Goal: Use online tool/utility: Utilize a website feature to perform a specific function

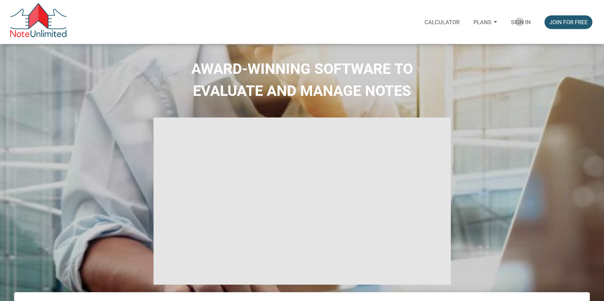
click at [519, 22] on p "Sign in" at bounding box center [521, 22] width 20 height 7
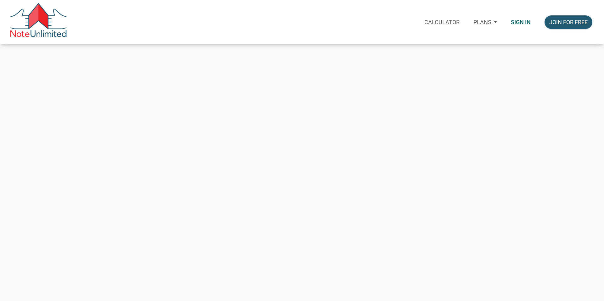
type input "[EMAIL_ADDRESS][DOMAIN_NAME]"
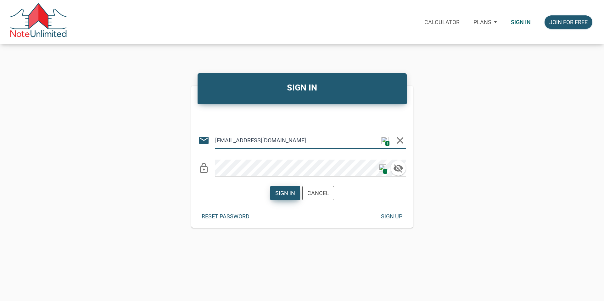
click at [292, 190] on div "Sign in" at bounding box center [285, 193] width 20 height 8
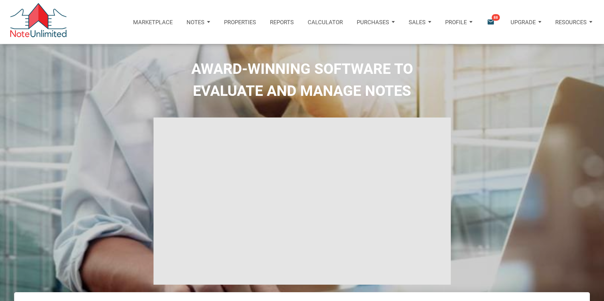
type input "Introduction to new features"
select select
click at [384, 18] on span "1" at bounding box center [383, 17] width 6 height 7
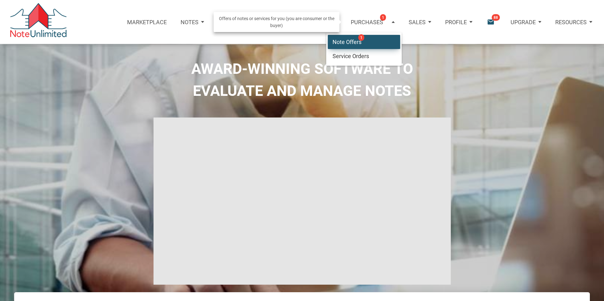
click at [349, 44] on link "Note Offers 1" at bounding box center [364, 42] width 72 height 14
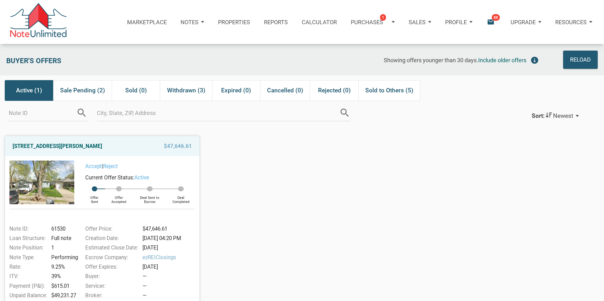
click at [490, 22] on icon "email" at bounding box center [490, 22] width 8 height 8
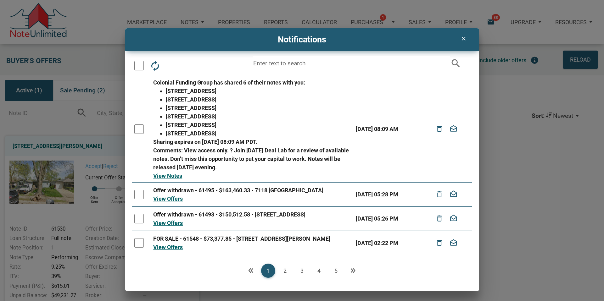
drag, startPoint x: 460, startPoint y: 38, endPoint x: 458, endPoint y: 31, distance: 7.5
click at [460, 37] on icon "clear" at bounding box center [464, 39] width 8 height 6
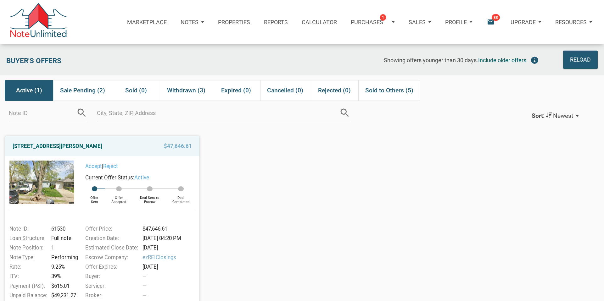
click at [460, 22] on p "Profile" at bounding box center [456, 22] width 22 height 7
click at [418, 41] on link "Settings" at bounding box center [442, 42] width 72 height 14
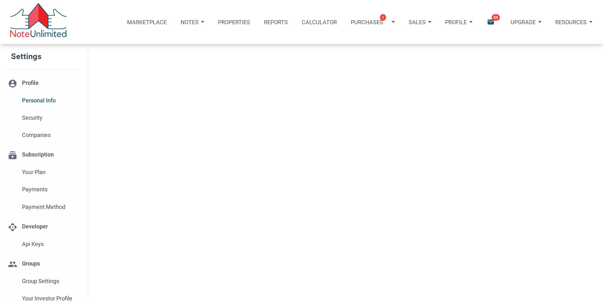
type input "[GEOGRAPHIC_DATA]"
select select
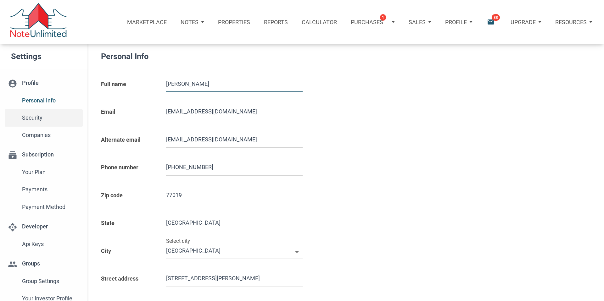
type input "7138709511"
select select
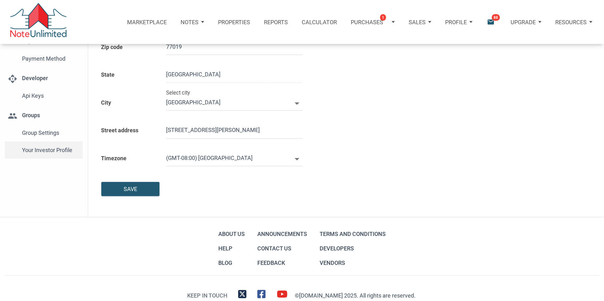
scroll to position [150, 0]
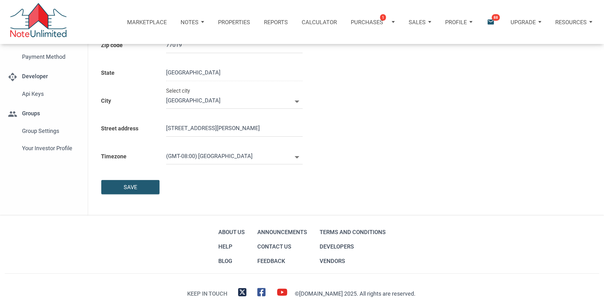
click at [45, 147] on span "Your Investor Profile" at bounding box center [51, 148] width 58 height 11
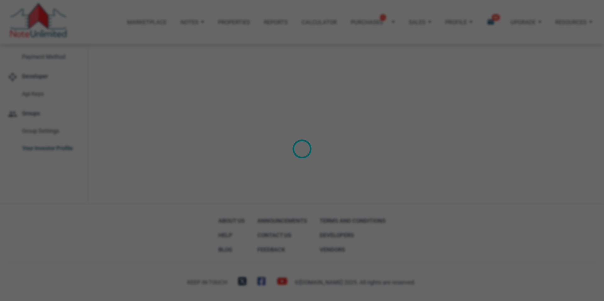
type input "Wealth Builder - Future Income"
select select
type input "$ 25,000"
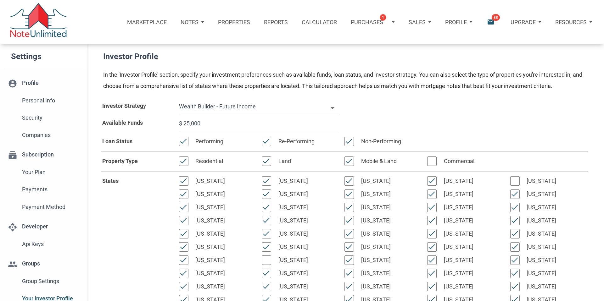
click at [183, 123] on input "$ 25,000" at bounding box center [258, 123] width 159 height 17
select select
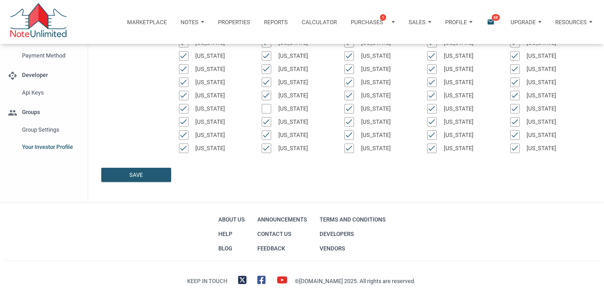
scroll to position [156, 0]
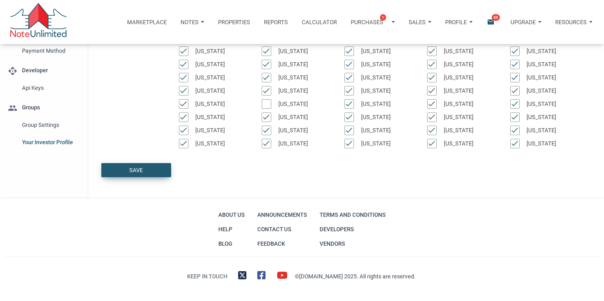
type input "$ 125,000"
click at [125, 171] on div "Save" at bounding box center [136, 170] width 69 height 14
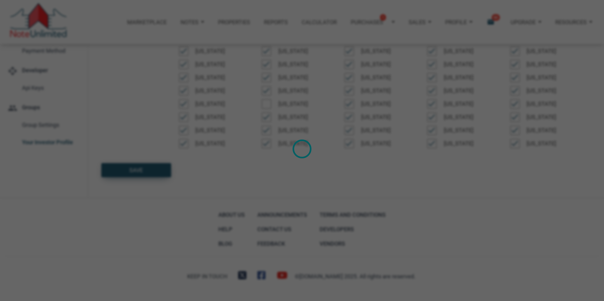
select select
type input "$ 125,000"
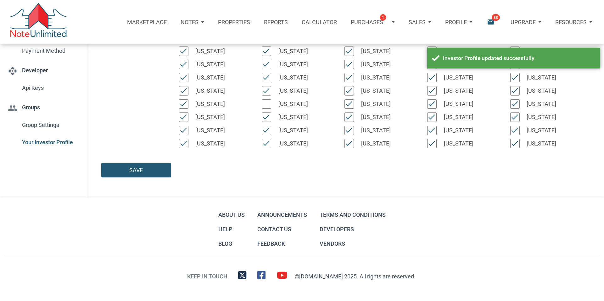
click at [489, 20] on icon "email" at bounding box center [490, 22] width 8 height 8
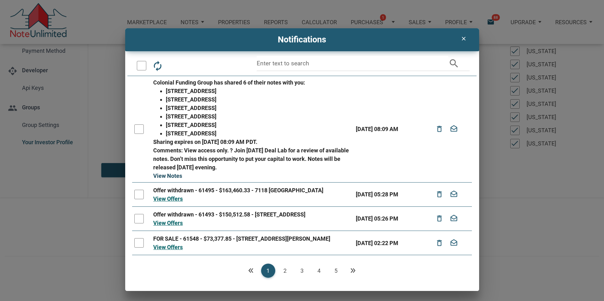
click at [174, 175] on link "View Notes" at bounding box center [167, 176] width 29 height 7
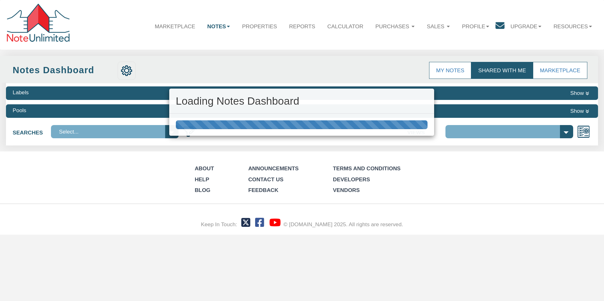
select select "316"
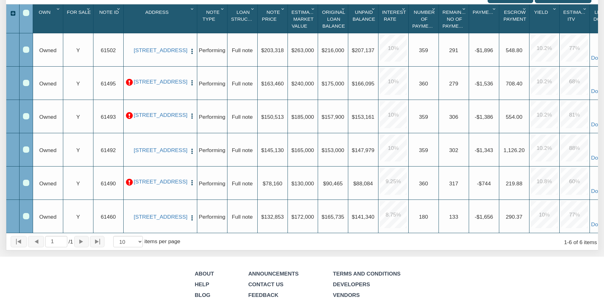
scroll to position [158, 0]
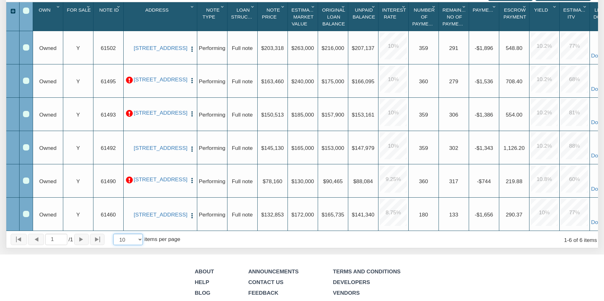
click at [140, 238] on select "10 25 50 100" at bounding box center [128, 239] width 30 height 11
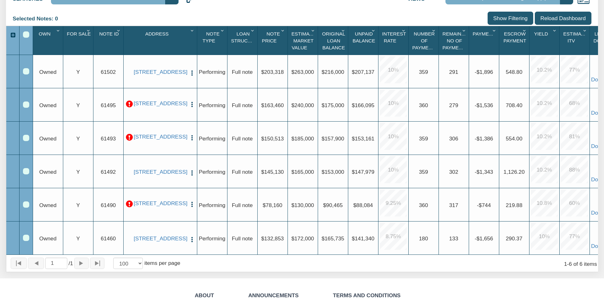
scroll to position [133, 0]
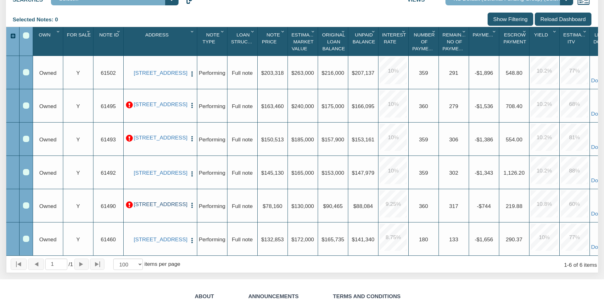
click at [155, 204] on link "[STREET_ADDRESS]" at bounding box center [160, 204] width 53 height 7
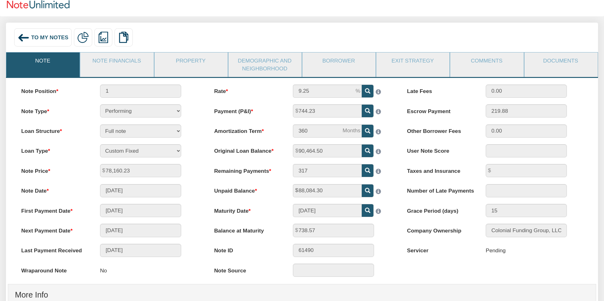
scroll to position [36, 0]
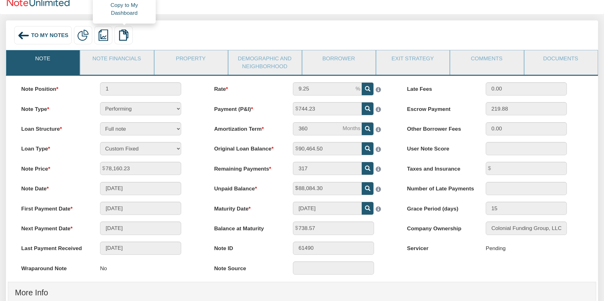
click at [124, 36] on img at bounding box center [123, 35] width 11 height 11
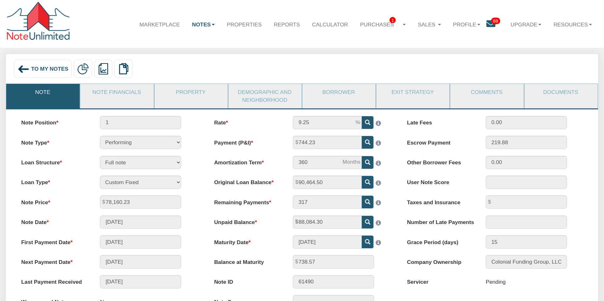
scroll to position [0, 0]
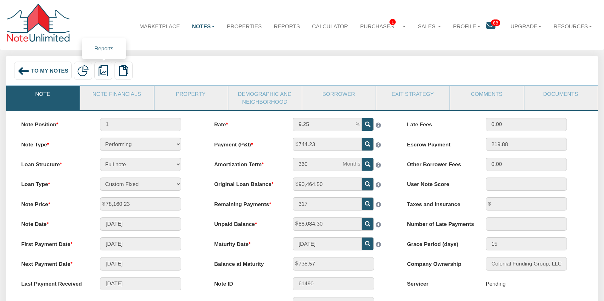
click at [104, 71] on img at bounding box center [102, 70] width 11 height 11
click at [119, 98] on link "Summary Note" at bounding box center [143, 98] width 97 height 10
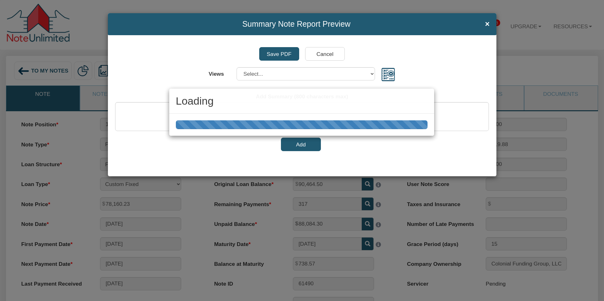
select select "object:4964"
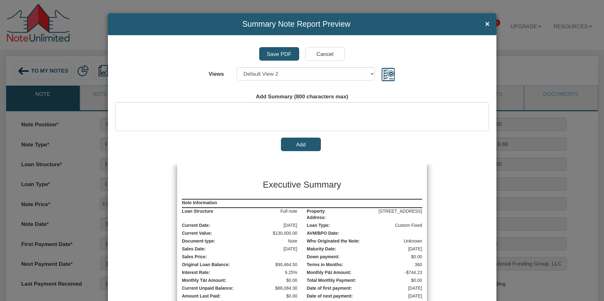
click at [279, 54] on input "Save PDF" at bounding box center [279, 53] width 40 height 13
click at [488, 24] on span "×" at bounding box center [487, 24] width 5 height 8
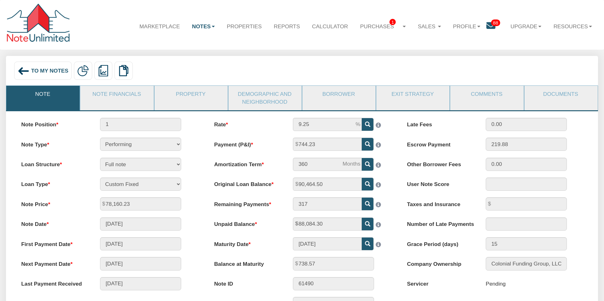
click at [24, 71] on img at bounding box center [24, 71] width 12 height 12
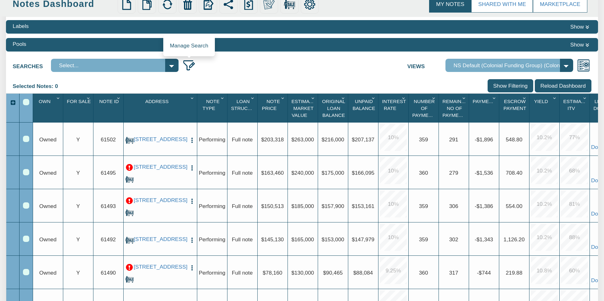
scroll to position [65, 0]
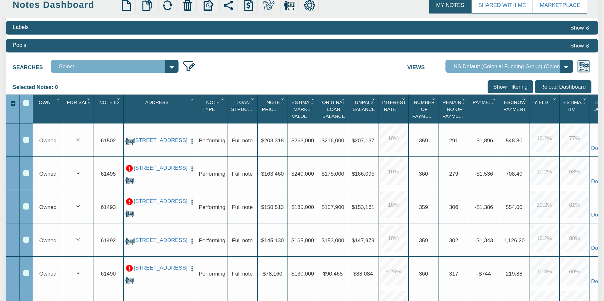
click at [568, 67] on select "Complete Default View NS Default (Colonial Funding Group) (Colonial Funding Gro…" at bounding box center [509, 66] width 128 height 13
select select "92"
click at [445, 73] on select "Complete Default View NS Default (Colonial Funding Group) (Colonial Funding Gro…" at bounding box center [509, 66] width 128 height 13
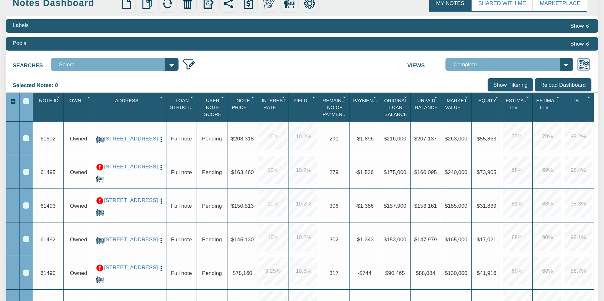
scroll to position [0, 0]
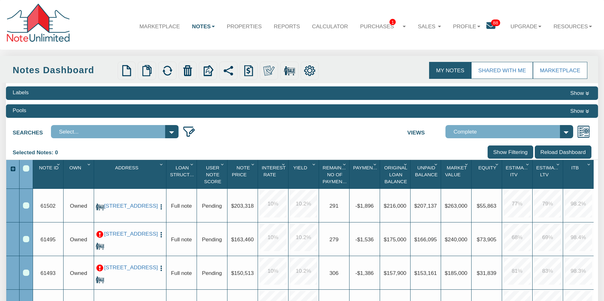
click at [488, 25] on icon at bounding box center [490, 25] width 9 height 9
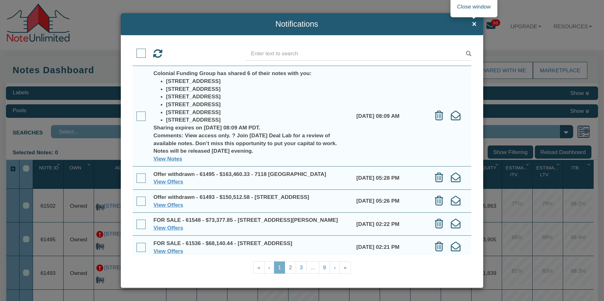
drag, startPoint x: 475, startPoint y: 25, endPoint x: 429, endPoint y: 8, distance: 49.2
click at [475, 24] on span "×" at bounding box center [474, 24] width 5 height 8
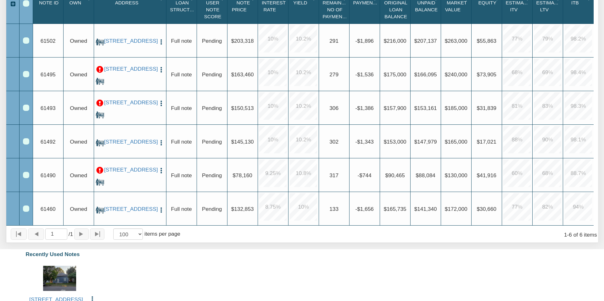
scroll to position [166, 0]
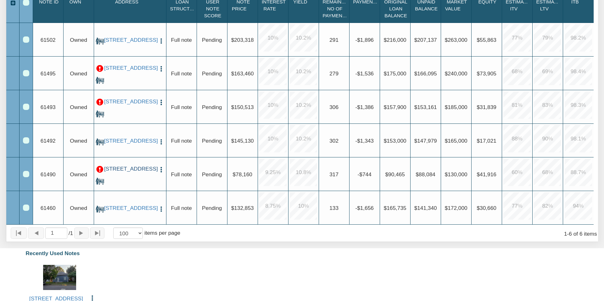
click at [132, 172] on link "[STREET_ADDRESS]" at bounding box center [130, 169] width 52 height 7
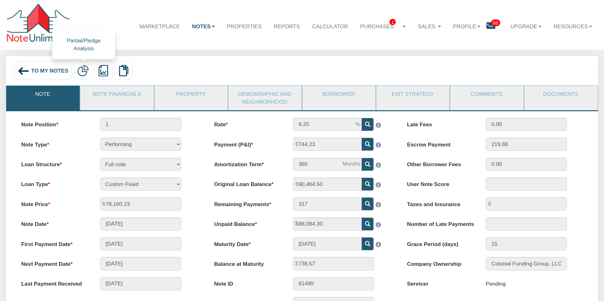
click at [82, 69] on img at bounding box center [82, 70] width 11 height 11
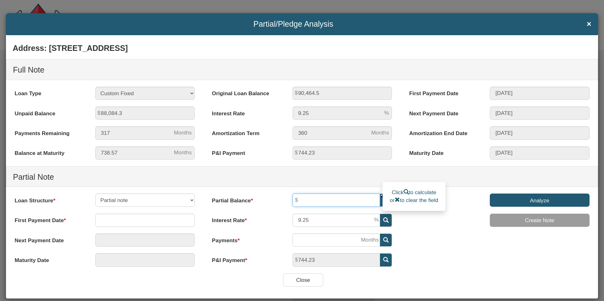
click at [335, 204] on input "text" at bounding box center [335, 200] width 87 height 13
type input "70,000"
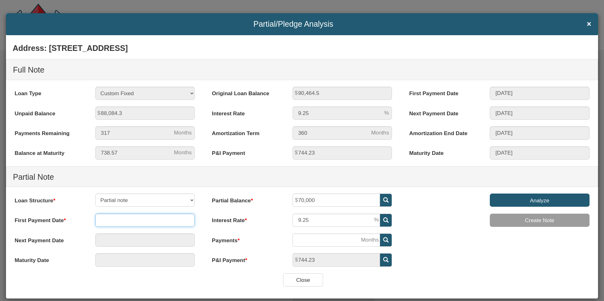
click at [152, 221] on input "text" at bounding box center [145, 220] width 100 height 13
click at [190, 141] on span at bounding box center [189, 140] width 5 height 5
click at [188, 160] on td "1" at bounding box center [190, 159] width 14 height 9
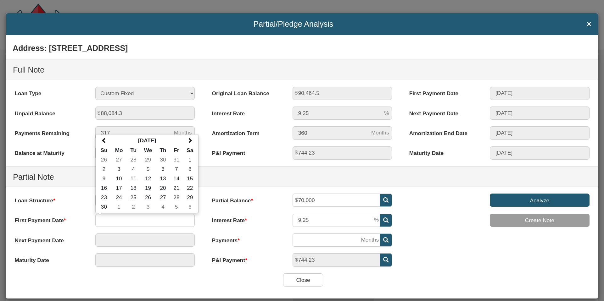
type input "11/01/2025"
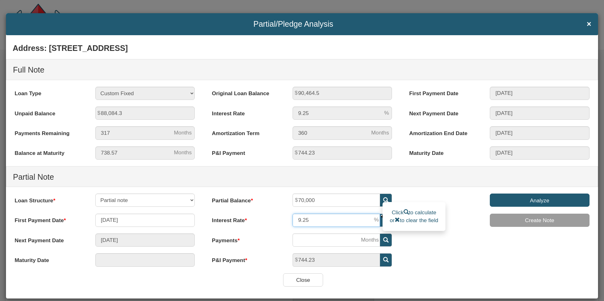
drag, startPoint x: 311, startPoint y: 222, endPoint x: 287, endPoint y: 221, distance: 24.2
click at [288, 221] on div "9.25" at bounding box center [342, 220] width 113 height 13
type input "7"
click at [412, 232] on div "Analyze Create Note" at bounding box center [498, 214] width 197 height 40
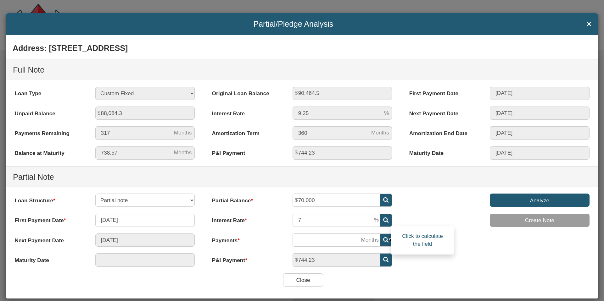
click at [383, 241] on icon at bounding box center [385, 239] width 5 height 5
type input "03/01/2037"
type input "137"
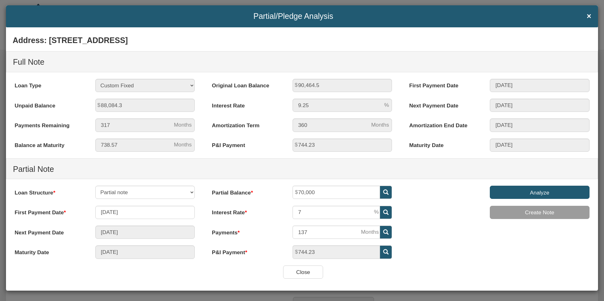
scroll to position [11, 0]
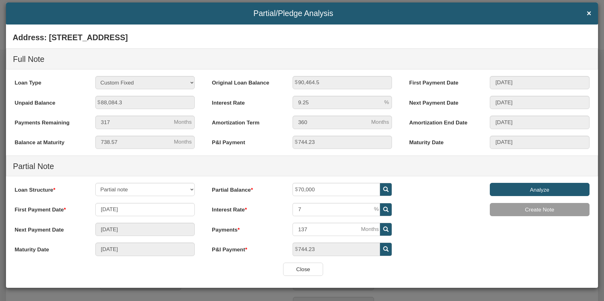
click at [539, 188] on input "Analyze" at bounding box center [539, 189] width 100 height 13
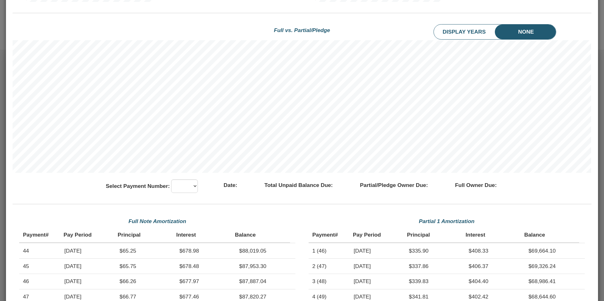
scroll to position [423, 0]
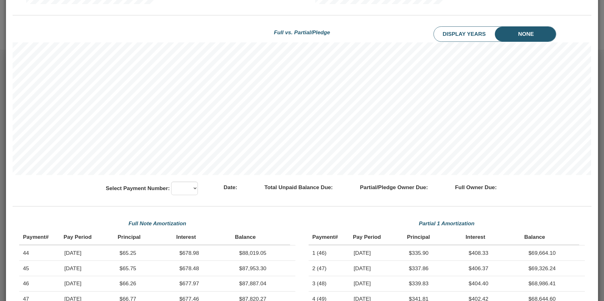
click at [467, 34] on li "Display Years" at bounding box center [471, 34] width 74 height 15
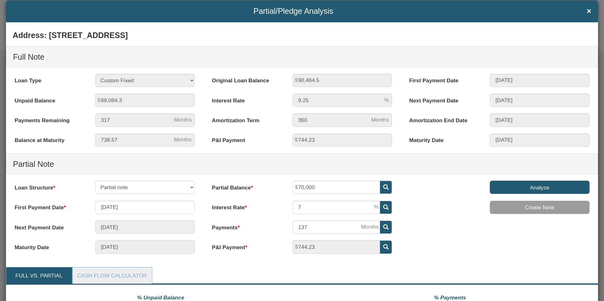
scroll to position [8, 0]
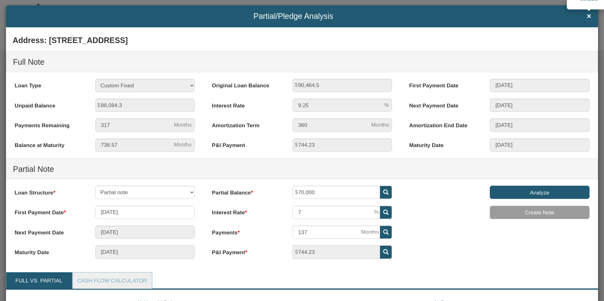
click at [589, 16] on span "×" at bounding box center [588, 16] width 5 height 8
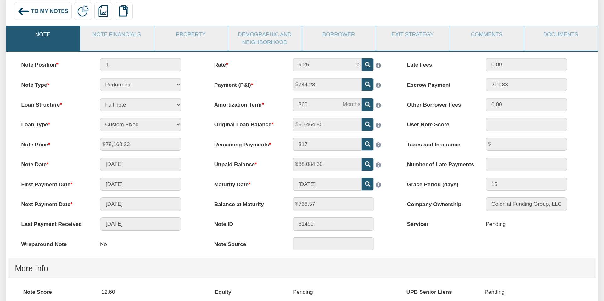
scroll to position [0, 0]
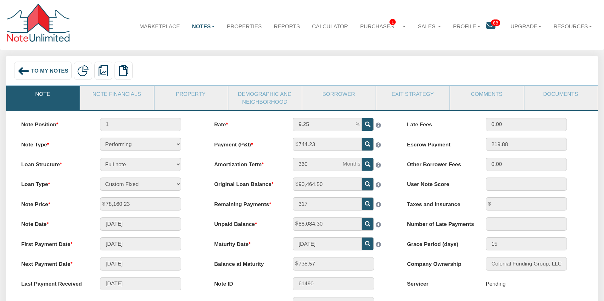
click at [46, 69] on span "To My Notes" at bounding box center [49, 71] width 37 height 6
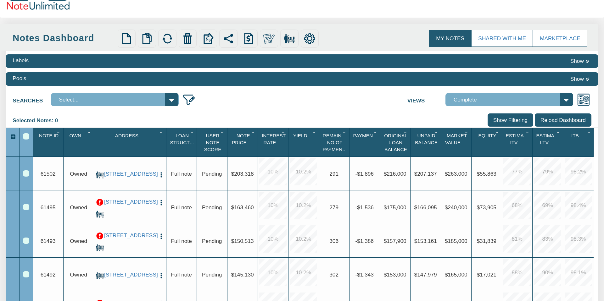
scroll to position [142, 0]
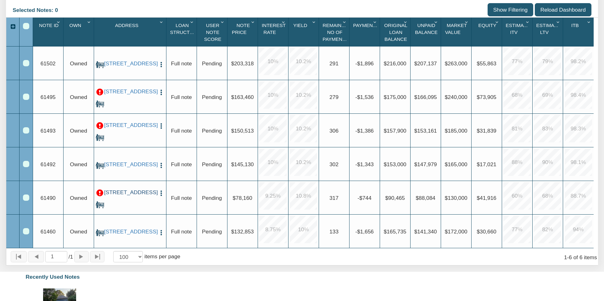
click at [127, 192] on link "[STREET_ADDRESS]" at bounding box center [130, 192] width 52 height 7
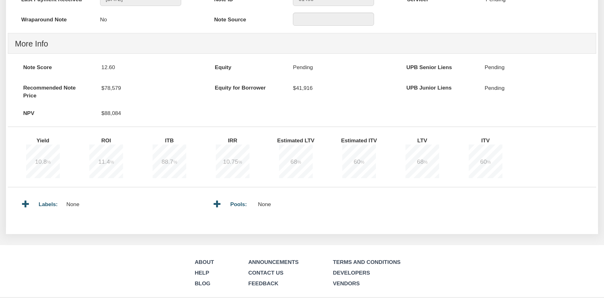
scroll to position [285, 0]
